Goal: Task Accomplishment & Management: Use online tool/utility

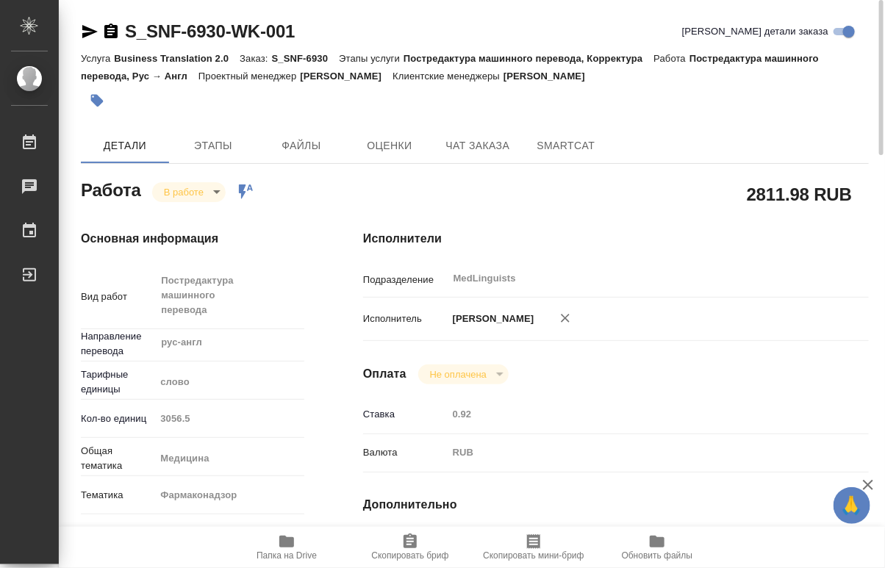
drag, startPoint x: 341, startPoint y: 34, endPoint x: 129, endPoint y: 35, distance: 212.4
click at [129, 35] on div "S_SNF-6930-WK-001 Кратко детали заказа" at bounding box center [475, 32] width 788 height 24
copy link "S_SNF-6930-WK-001"
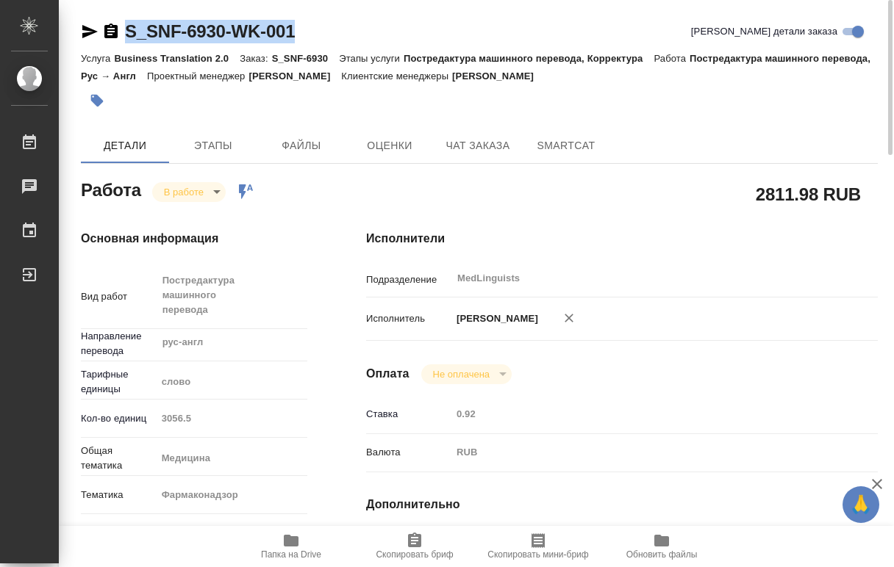
copy link "S_SNF-6930-WK-001"
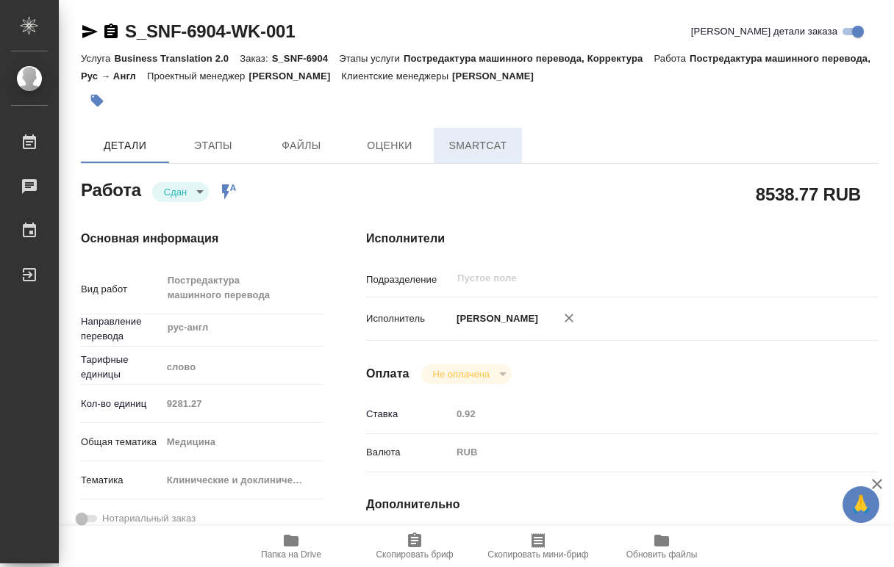
click at [505, 148] on span "SmartCat" at bounding box center [478, 146] width 71 height 18
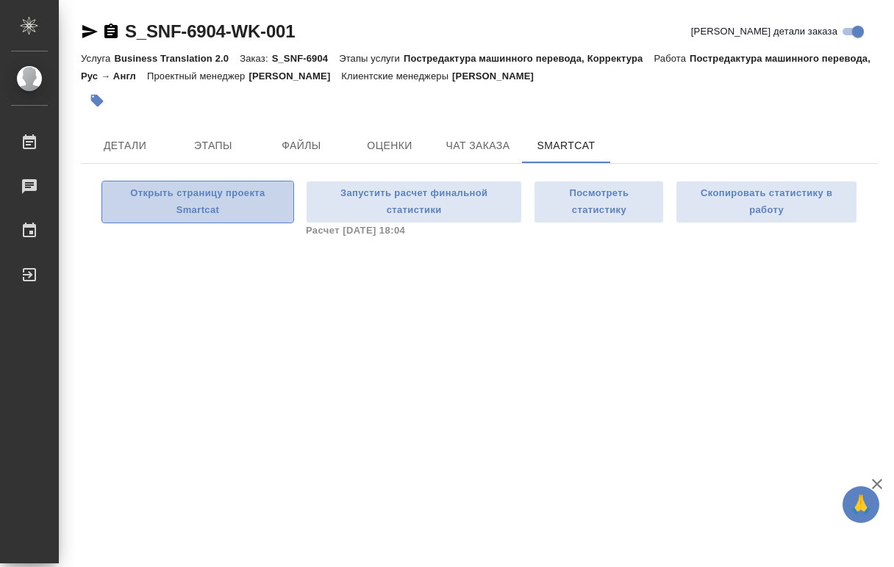
click at [221, 212] on span "Открыть страницу проекта Smartcat" at bounding box center [198, 202] width 176 height 34
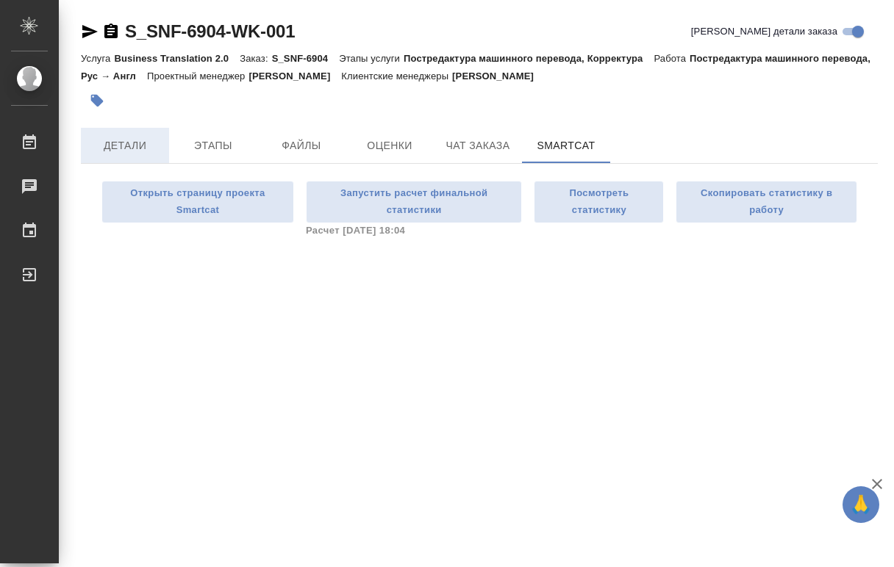
click at [133, 134] on button "Детали" at bounding box center [125, 145] width 88 height 35
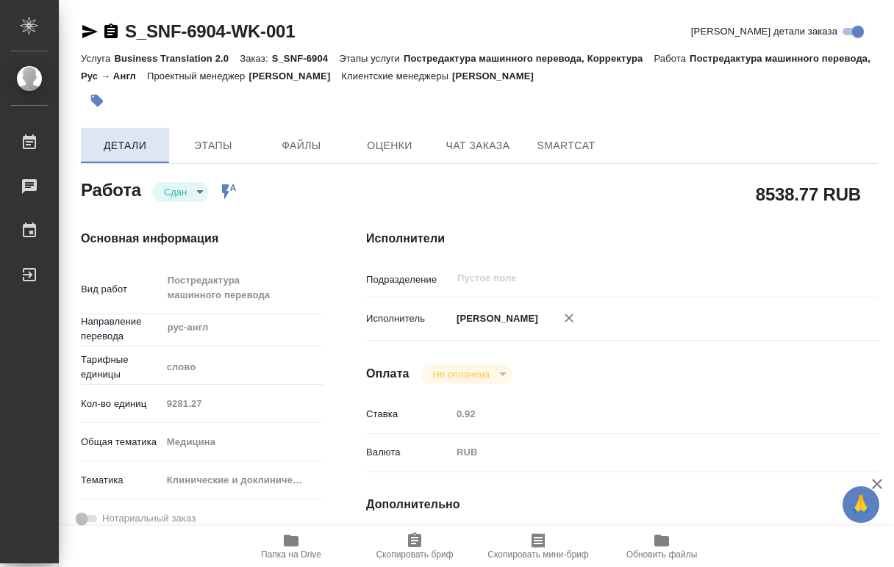
type textarea "x"
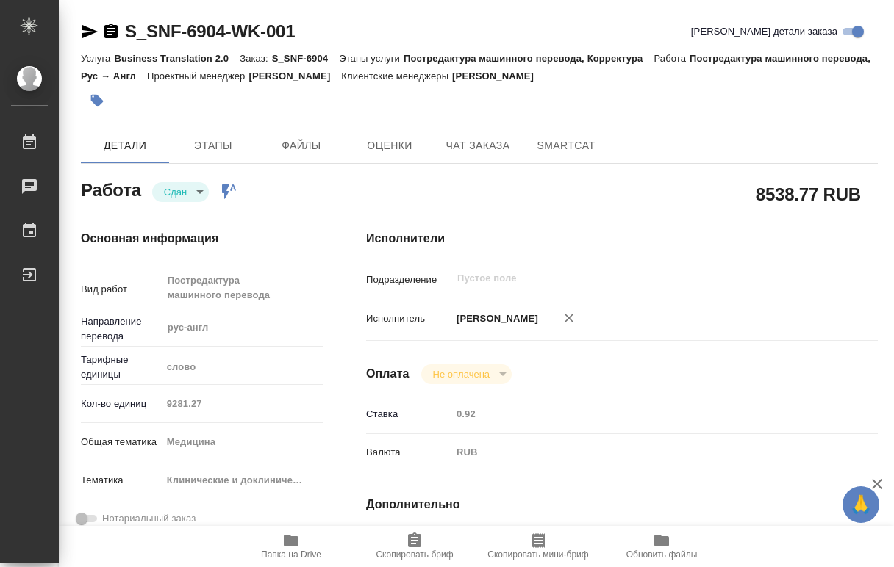
type textarea "x"
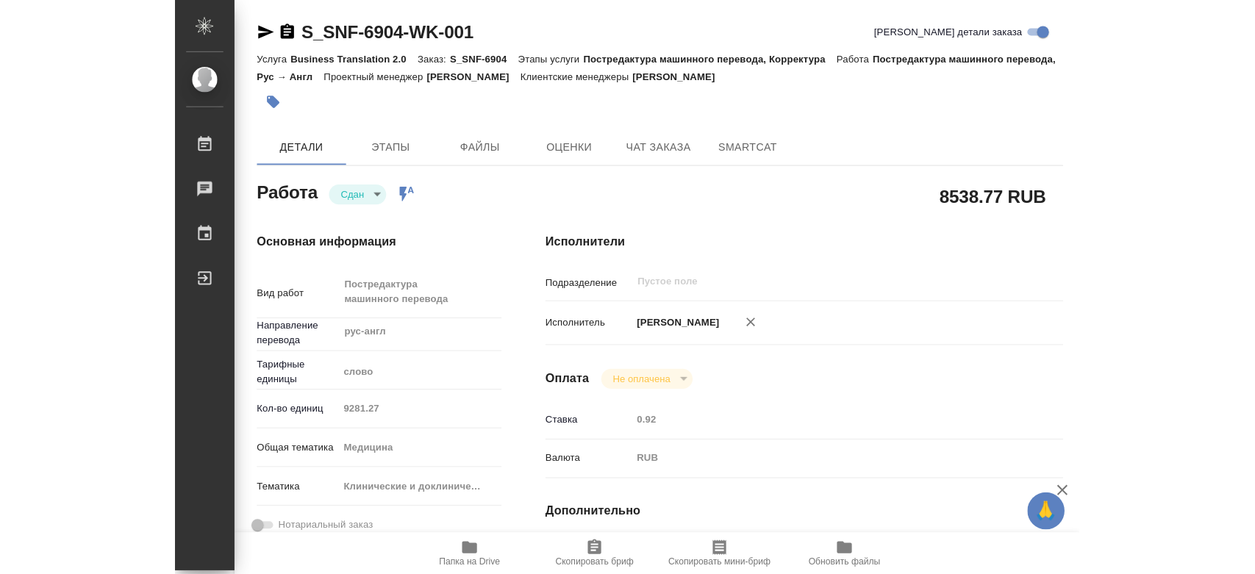
scroll to position [82, 0]
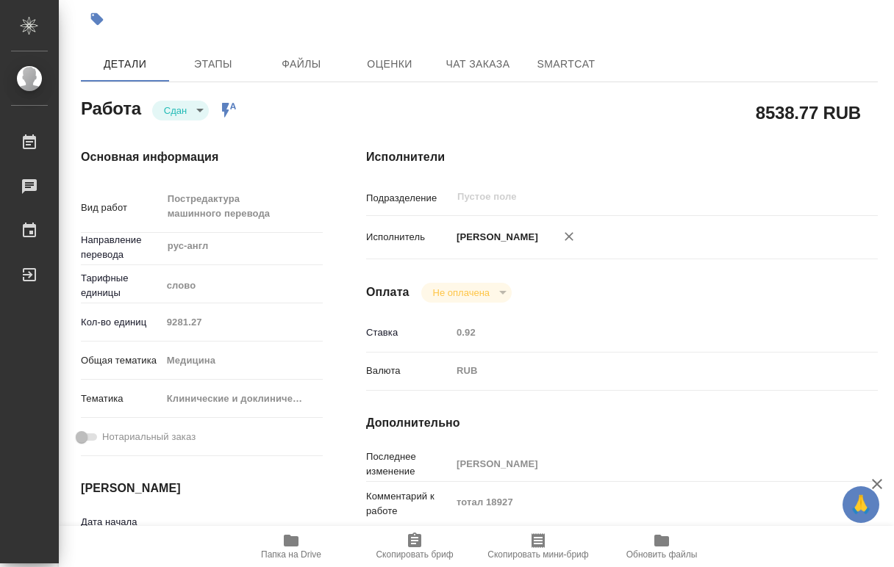
type textarea "x"
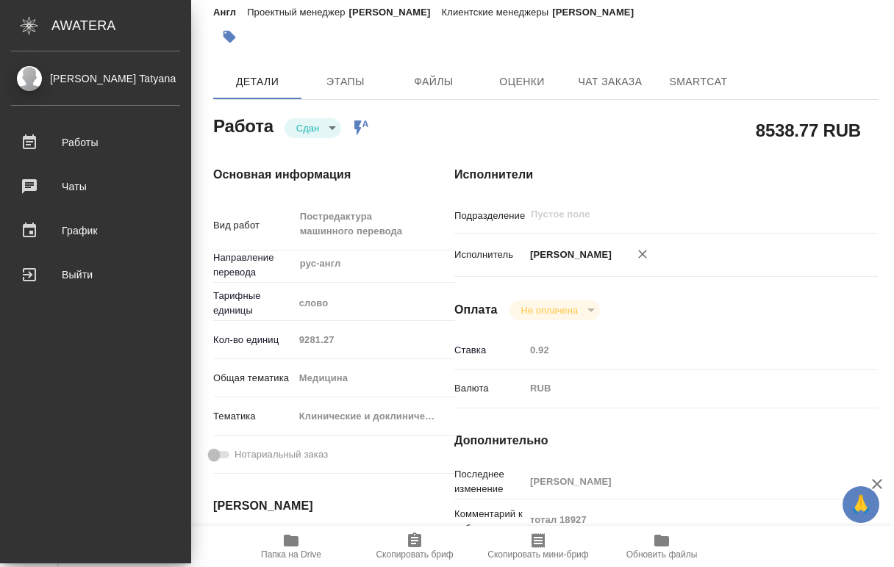
type textarea "x"
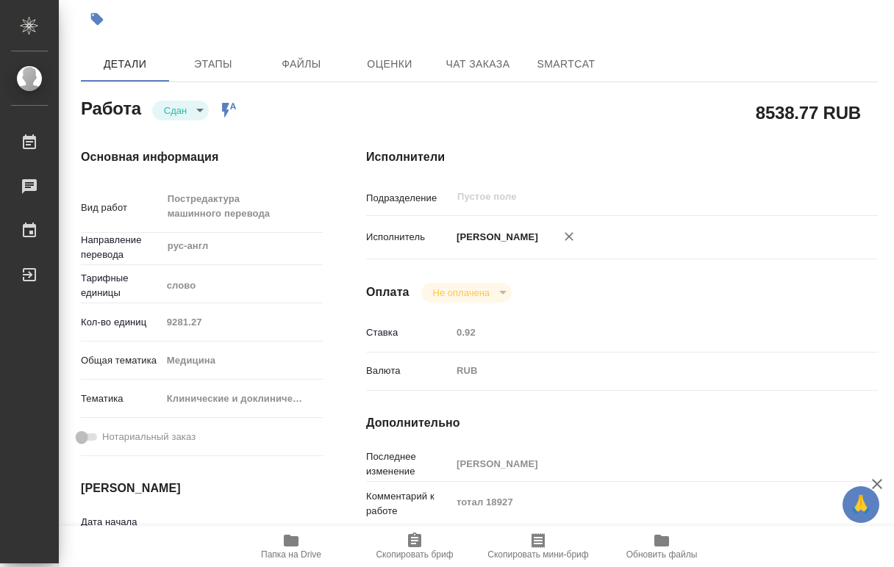
click at [140, 317] on div "Кол-во единиц 9281.27" at bounding box center [202, 322] width 242 height 26
type textarea "x"
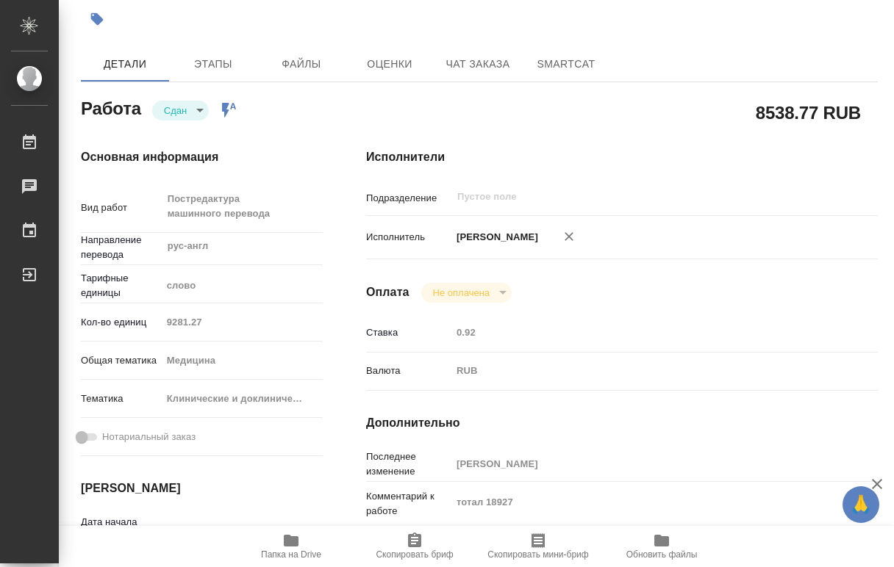
type textarea "x"
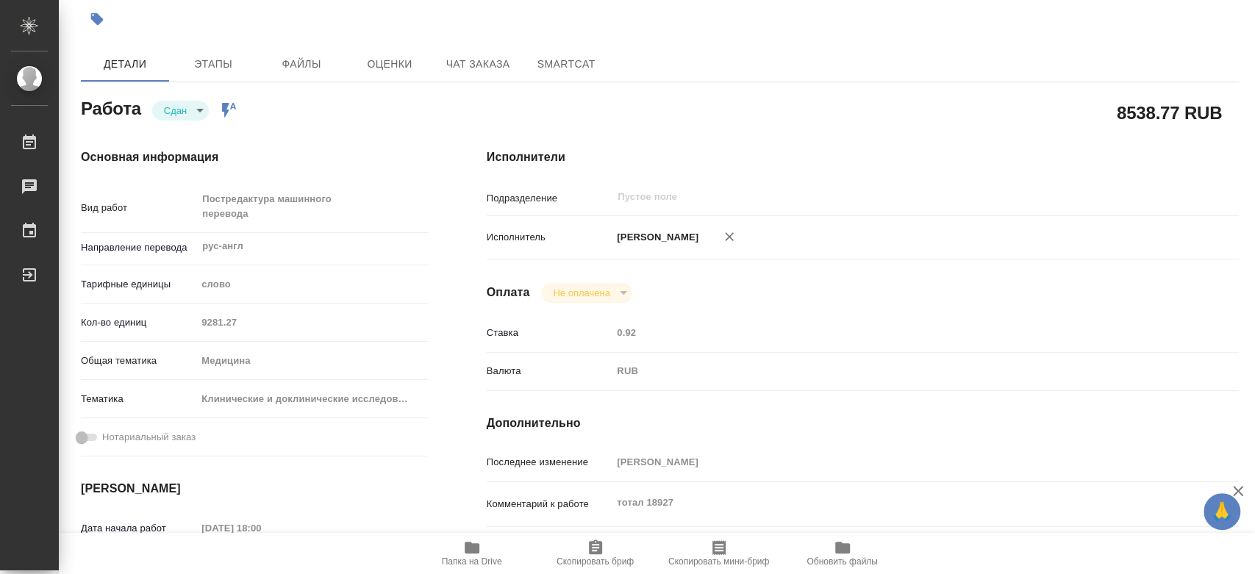
type textarea "x"
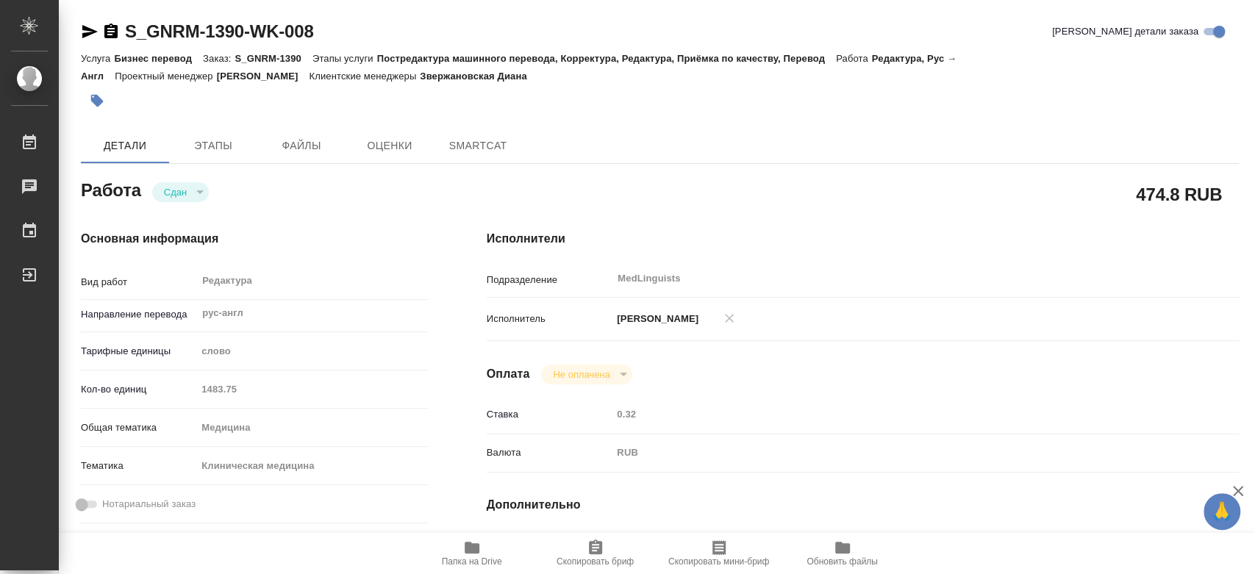
type textarea "x"
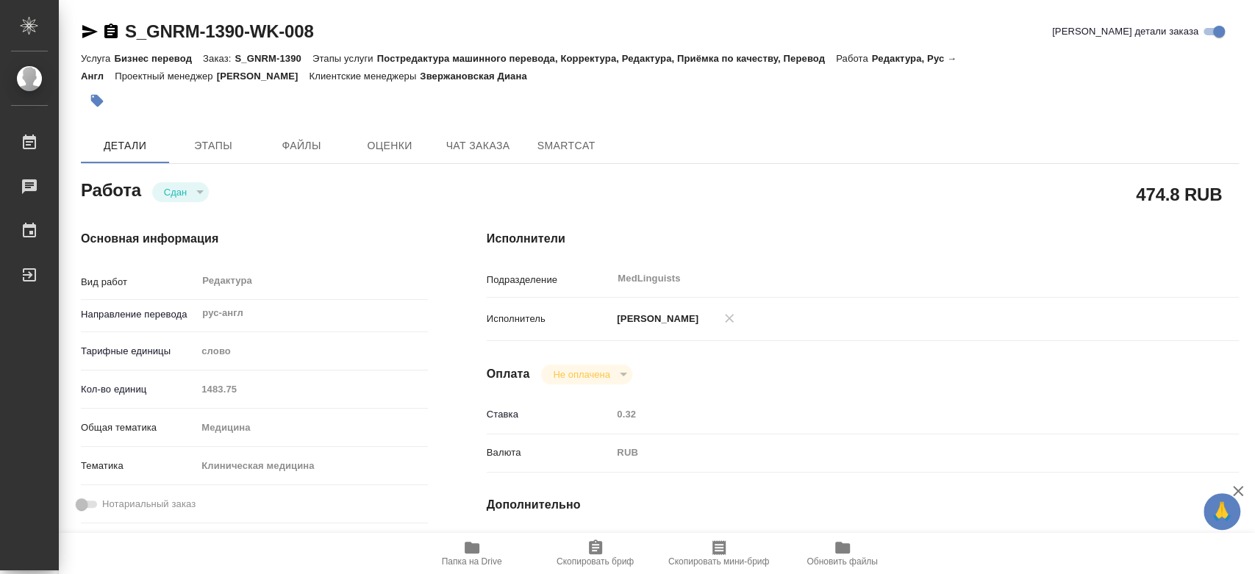
type textarea "x"
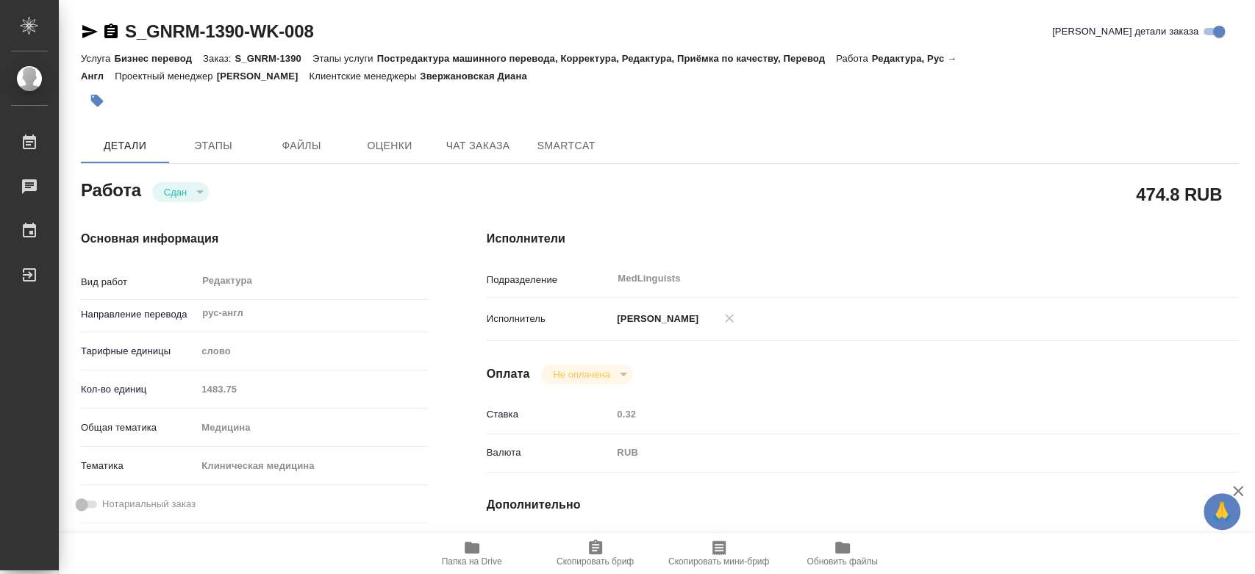
click at [185, 384] on div "Кол-во единиц 1483.75" at bounding box center [254, 389] width 347 height 26
type textarea "x"
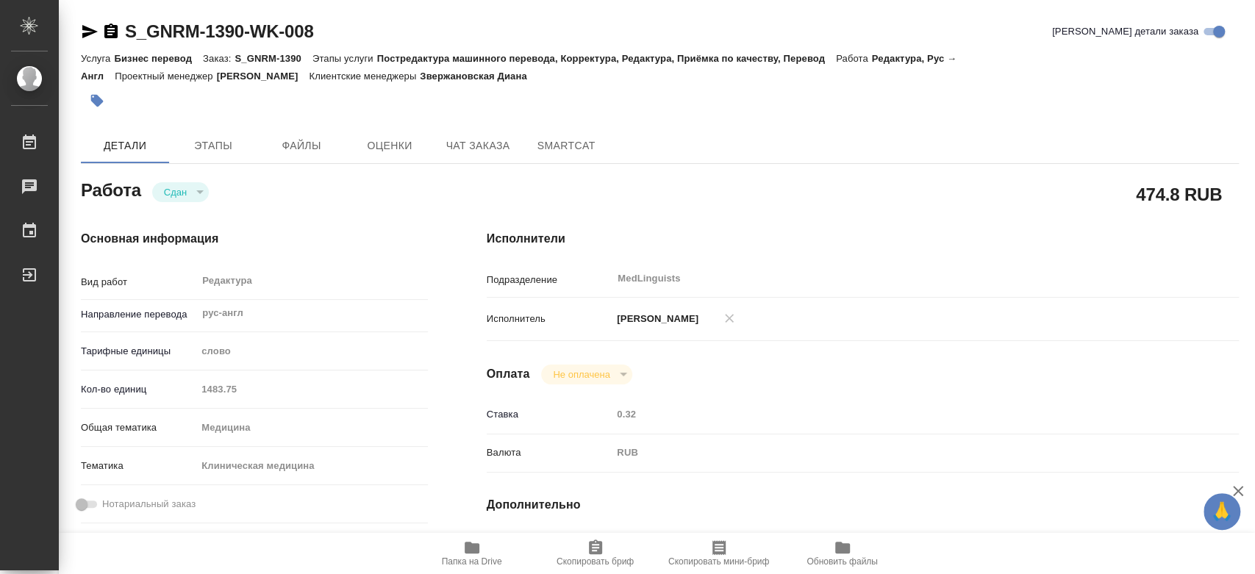
type textarea "x"
click at [494, 153] on span "SmartCat" at bounding box center [478, 146] width 71 height 18
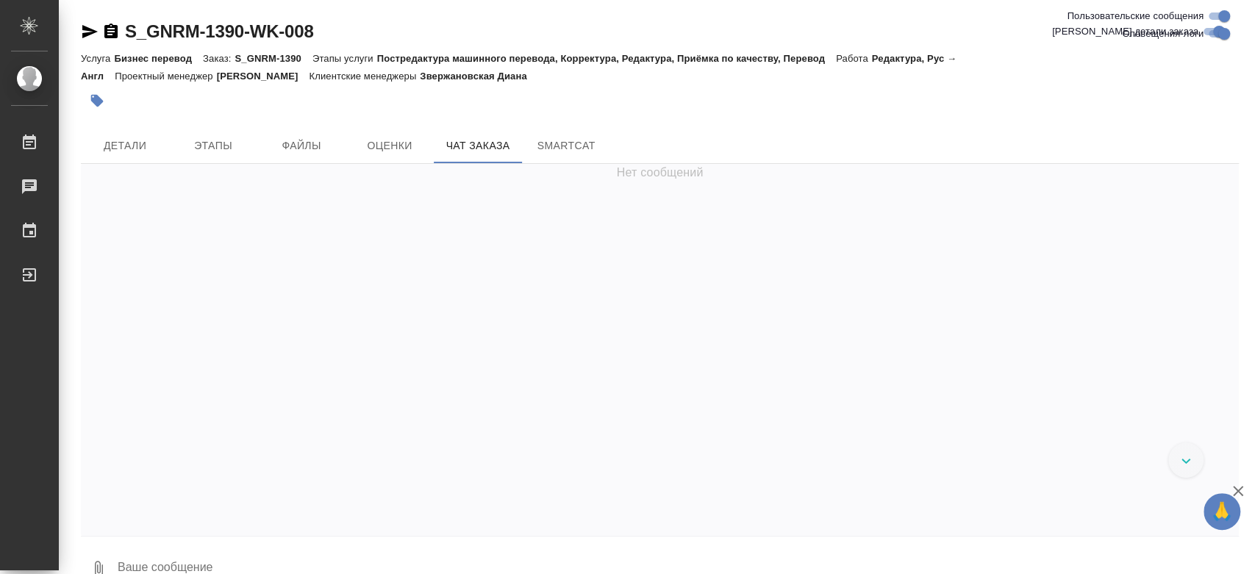
scroll to position [36987, 0]
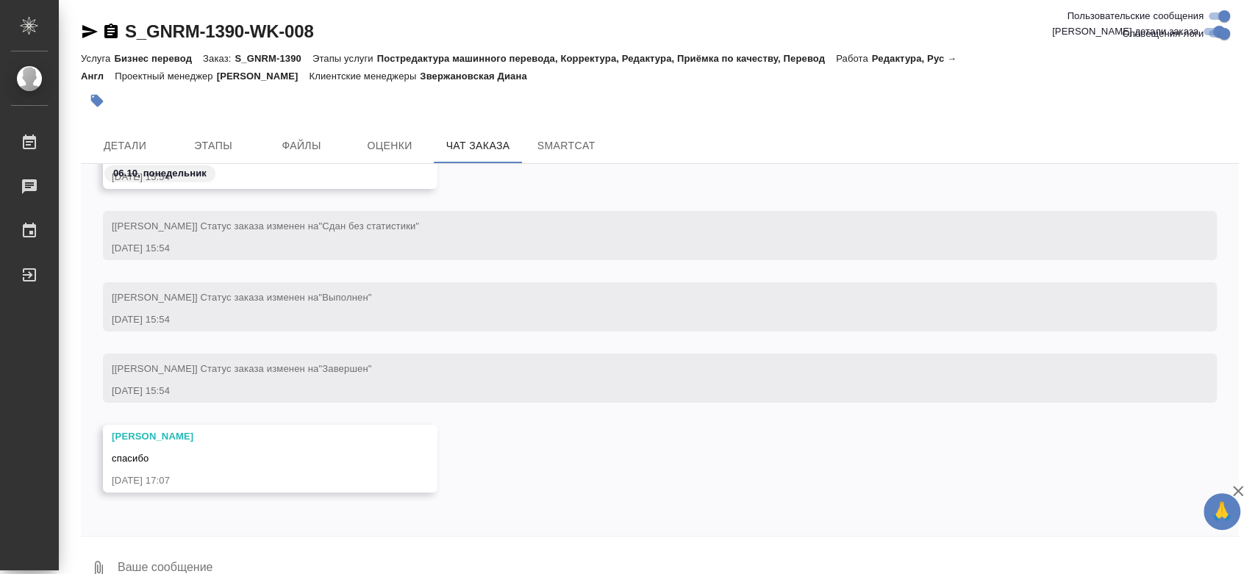
click at [554, 165] on div "06.10, понедельник" at bounding box center [660, 177] width 1158 height 27
click at [559, 154] on button "SmartCat" at bounding box center [566, 145] width 88 height 35
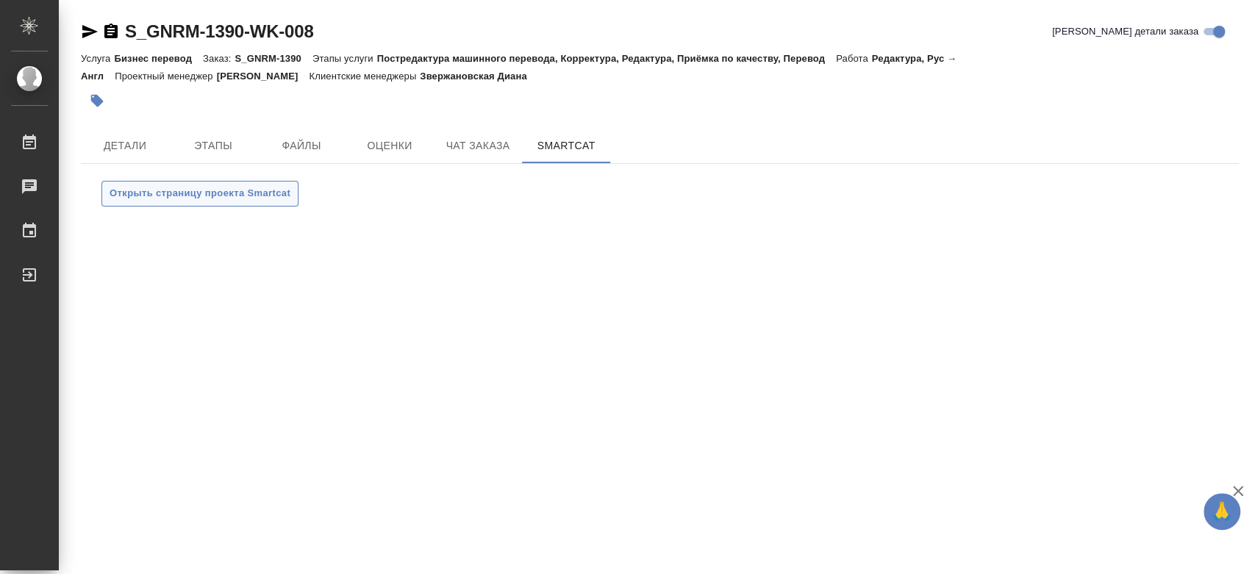
click at [263, 193] on span "Открыть страницу проекта Smartcat" at bounding box center [200, 193] width 181 height 17
